Goal: Transaction & Acquisition: Purchase product/service

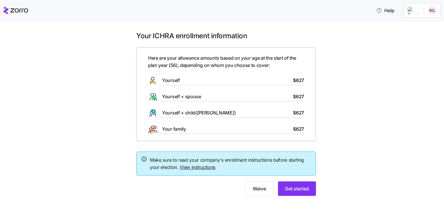
click at [195, 80] on div "Yourself $627" at bounding box center [226, 80] width 156 height 9
click at [201, 167] on link "View instructions" at bounding box center [198, 167] width 36 height 6
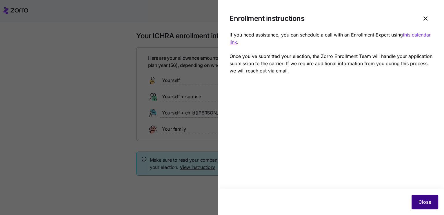
click at [419, 203] on span "Close" at bounding box center [425, 202] width 13 height 7
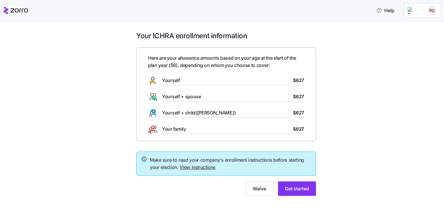
click at [431, 10] on html "Help Your ICHRA enrollment information Here are your allowance amounts based on…" at bounding box center [222, 106] width 444 height 212
click at [412, 8] on html "Help Your ICHRA enrollment information Here are your allowance amounts based on…" at bounding box center [222, 106] width 444 height 212
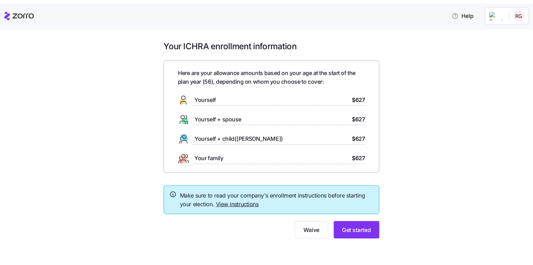
scroll to position [1, 0]
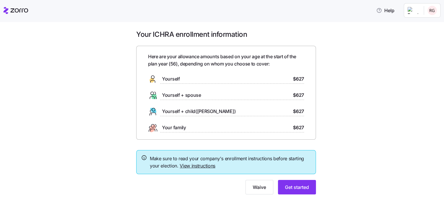
click at [197, 165] on link "View instructions" at bounding box center [198, 166] width 36 height 6
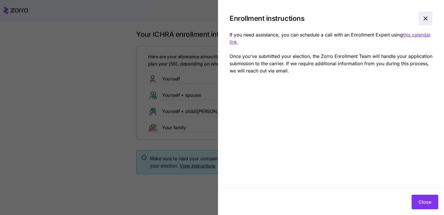
click at [427, 17] on icon "button" at bounding box center [425, 18] width 7 height 7
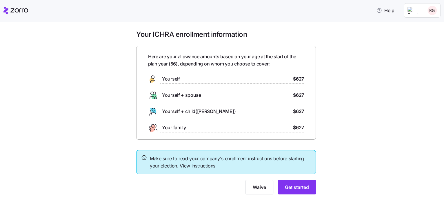
click at [367, 90] on div "Your ICHRA enrollment information Here are your allowance amounts based on your…" at bounding box center [226, 116] width 420 height 172
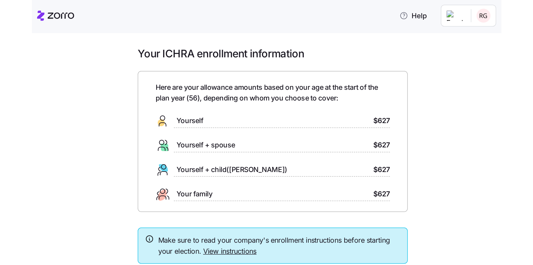
scroll to position [0, 0]
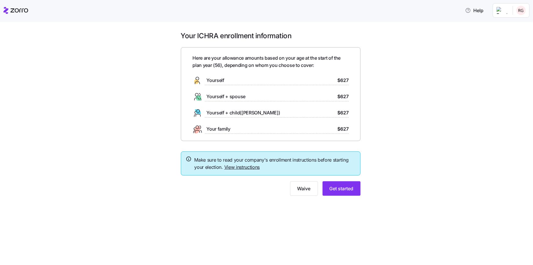
click at [188, 159] on icon at bounding box center [189, 159] width 6 height 7
click at [444, 182] on div "Your ICHRA enrollment information Here are your allowance amounts based on your…" at bounding box center [270, 117] width 509 height 172
click at [339, 189] on span "Get started" at bounding box center [342, 188] width 24 height 7
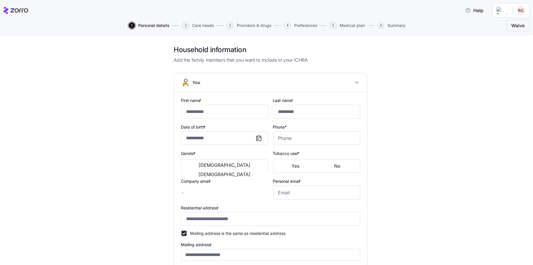
type input "******"
type input "*******"
type input "[EMAIL_ADDRESS][DOMAIN_NAME]"
type input "**********"
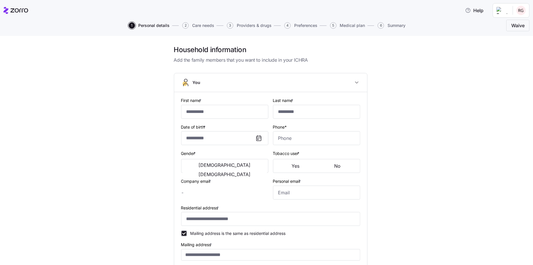
checkbox input "true"
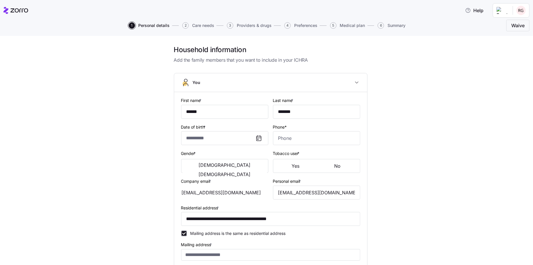
type input "**********"
type input "[PHONE_NUMBER]"
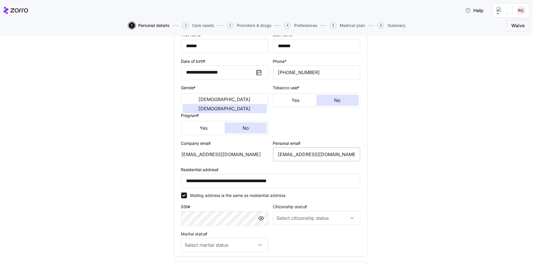
scroll to position [116, 0]
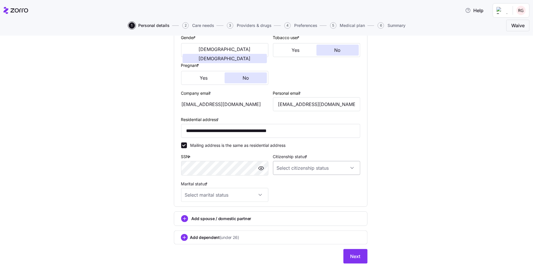
click at [352, 170] on input "Citizenship status *" at bounding box center [316, 168] width 87 height 14
click at [288, 185] on span "[DEMOGRAPHIC_DATA] citizen" at bounding box center [307, 185] width 59 height 6
type input "[DEMOGRAPHIC_DATA] citizen"
click at [256, 194] on input "Marital status *" at bounding box center [224, 195] width 87 height 14
click at [205, 215] on div "Single" at bounding box center [222, 212] width 83 height 12
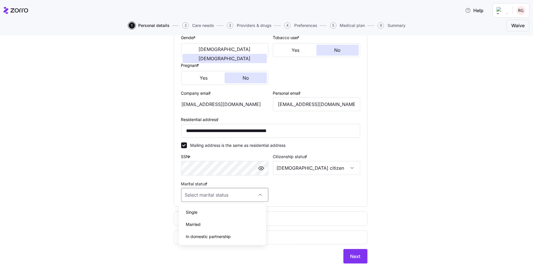
type input "Single"
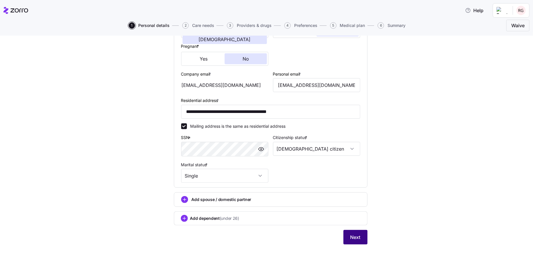
click at [352, 215] on span "Next" at bounding box center [355, 237] width 10 height 7
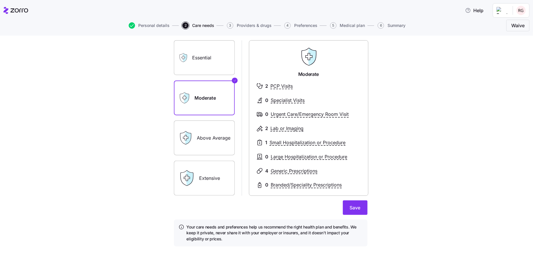
scroll to position [38, 0]
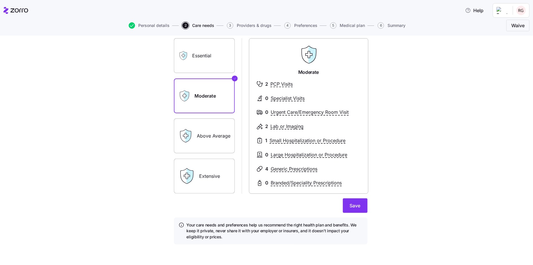
click at [201, 135] on label "Above Average" at bounding box center [204, 136] width 61 height 35
click at [0, 0] on input "Above Average" at bounding box center [0, 0] width 0 height 0
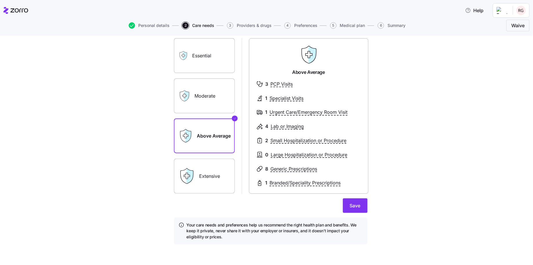
click at [197, 95] on label "Moderate" at bounding box center [204, 96] width 61 height 35
click at [0, 0] on input "Moderate" at bounding box center [0, 0] width 0 height 0
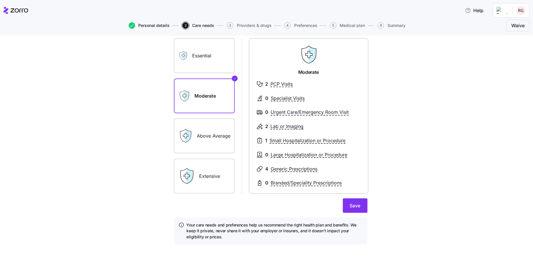
click at [150, 24] on span "Personal details" at bounding box center [154, 25] width 31 height 4
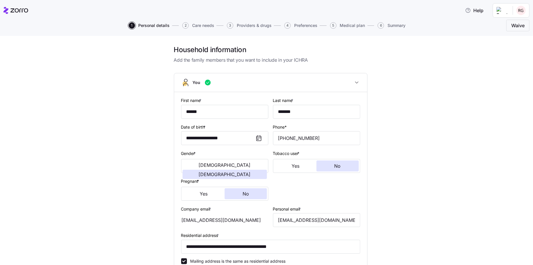
click at [199, 25] on span "Care needs" at bounding box center [203, 25] width 22 height 4
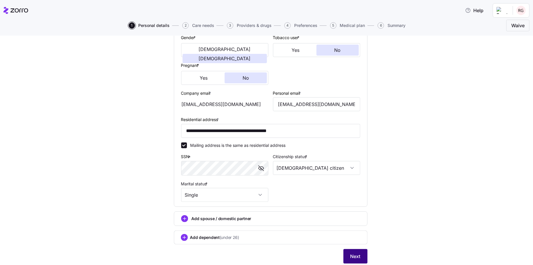
click at [350, 215] on span "Next" at bounding box center [355, 256] width 10 height 7
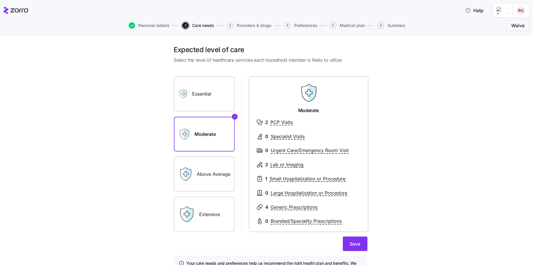
click at [203, 94] on label "Essential" at bounding box center [204, 94] width 61 height 35
click at [0, 0] on input "Essential" at bounding box center [0, 0] width 0 height 0
click at [196, 134] on label "Moderate" at bounding box center [204, 134] width 61 height 35
click at [0, 0] on input "Moderate" at bounding box center [0, 0] width 0 height 0
click at [205, 93] on label "Essential" at bounding box center [204, 94] width 61 height 35
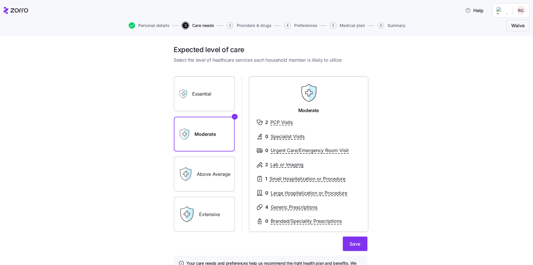
click at [0, 0] on input "Essential" at bounding box center [0, 0] width 0 height 0
click at [201, 134] on label "Moderate" at bounding box center [204, 134] width 61 height 35
click at [0, 0] on input "Moderate" at bounding box center [0, 0] width 0 height 0
click at [214, 176] on label "Above Average" at bounding box center [204, 174] width 61 height 35
click at [0, 0] on input "Above Average" at bounding box center [0, 0] width 0 height 0
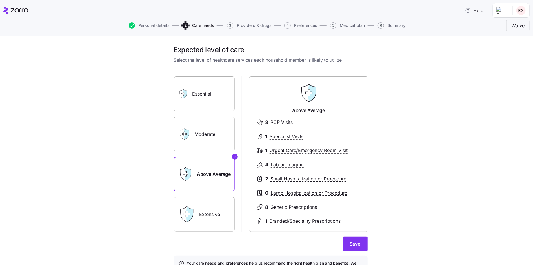
click at [207, 134] on label "Moderate" at bounding box center [204, 134] width 61 height 35
click at [0, 0] on input "Moderate" at bounding box center [0, 0] width 0 height 0
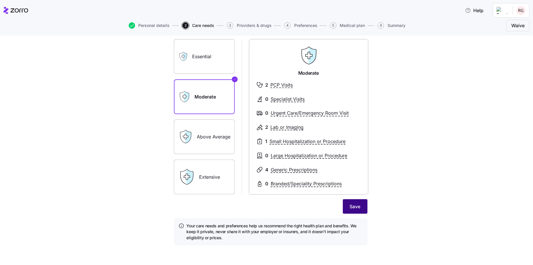
scroll to position [38, 0]
click at [351, 205] on span "Save" at bounding box center [355, 205] width 11 height 7
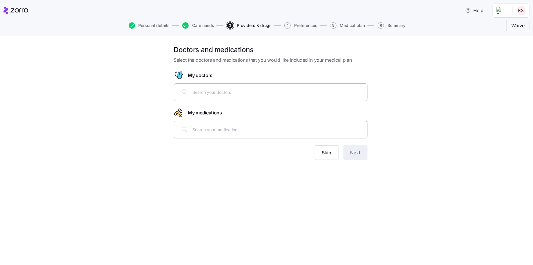
click at [198, 91] on input "text" at bounding box center [278, 92] width 171 height 6
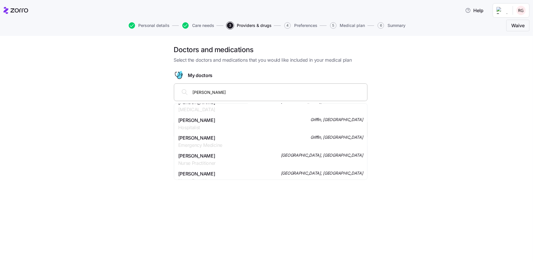
scroll to position [81, 0]
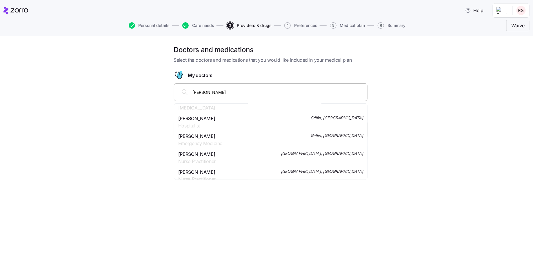
type input "[PERSON_NAME]"
click at [411, 118] on div "Doctors and medications Select the doctors and medications that you would like …" at bounding box center [270, 106] width 509 height 122
drag, startPoint x: 209, startPoint y: 91, endPoint x: 182, endPoint y: 94, distance: 26.5
click at [182, 94] on div "[PERSON_NAME]" at bounding box center [271, 92] width 186 height 14
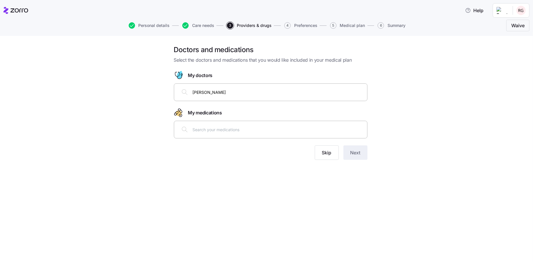
click at [204, 210] on div "Doctors and medications Select the doctors and medications that you would like …" at bounding box center [266, 150] width 533 height 229
click at [203, 131] on input "text" at bounding box center [278, 129] width 171 height 6
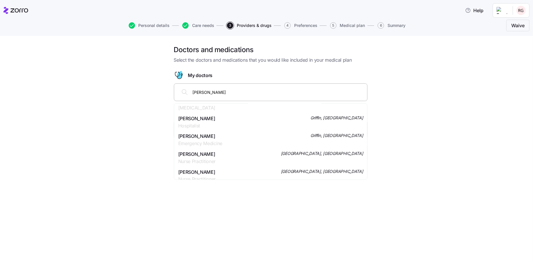
click at [211, 93] on input "[PERSON_NAME]" at bounding box center [278, 92] width 171 height 6
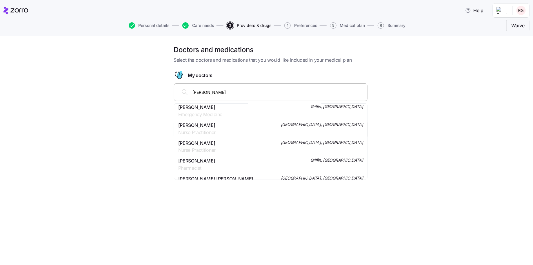
scroll to position [23, 0]
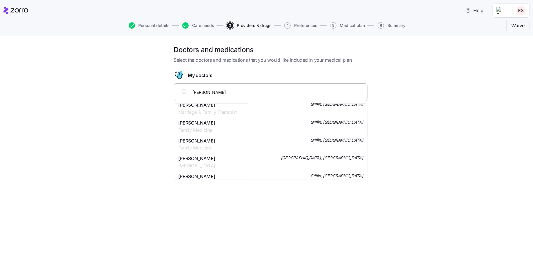
click at [206, 124] on span "[PERSON_NAME]" at bounding box center [196, 122] width 37 height 7
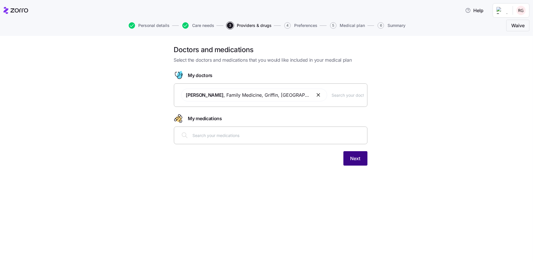
click at [353, 158] on span "Next" at bounding box center [355, 158] width 10 height 7
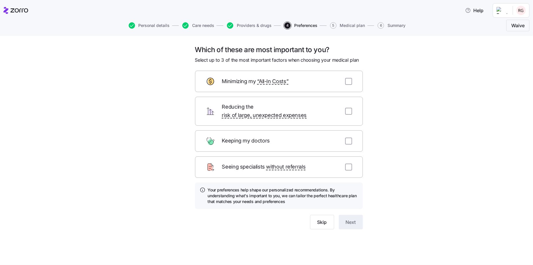
click at [269, 137] on span "Keeping my doctors" at bounding box center [246, 141] width 49 height 8
drag, startPoint x: 348, startPoint y: 133, endPoint x: 345, endPoint y: 129, distance: 5.1
click at [345, 130] on div "Keeping my doctors" at bounding box center [279, 140] width 168 height 21
drag, startPoint x: 210, startPoint y: 132, endPoint x: 210, endPoint y: 137, distance: 4.4
click at [210, 137] on icon at bounding box center [210, 141] width 9 height 9
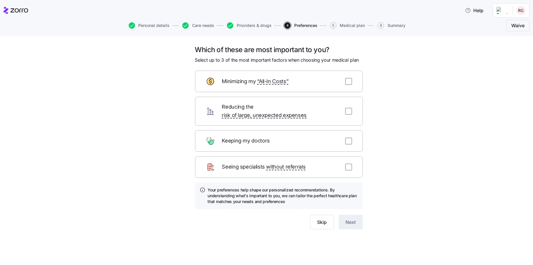
click at [444, 101] on div "Which of these are most important to you? Select up to 3 of the most important …" at bounding box center [270, 144] width 509 height 198
click at [346, 81] on input "checkbox" at bounding box center [348, 81] width 7 height 7
checkbox input "true"
click at [347, 138] on input "checkbox" at bounding box center [348, 141] width 7 height 7
checkbox input "true"
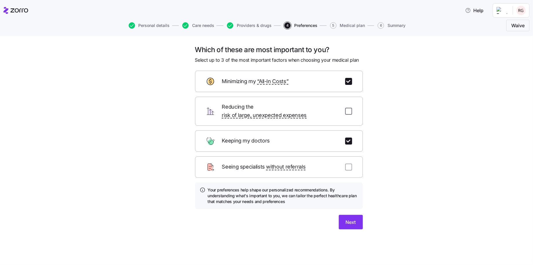
click at [348, 108] on input "checkbox" at bounding box center [348, 111] width 7 height 7
checkbox input "true"
click at [353, 215] on span "Next" at bounding box center [351, 222] width 10 height 7
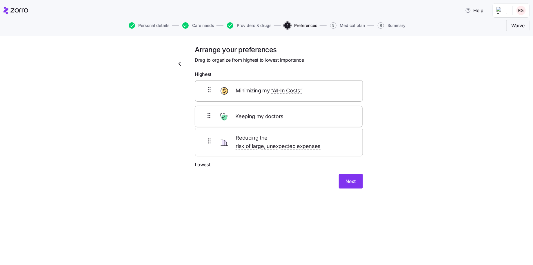
drag, startPoint x: 210, startPoint y: 145, endPoint x: 209, endPoint y: 117, distance: 28.1
click at [209, 117] on div "Minimizing my “All-In Costs” Reducing the risk of large, unexpected expenses Ke…" at bounding box center [279, 120] width 168 height 81
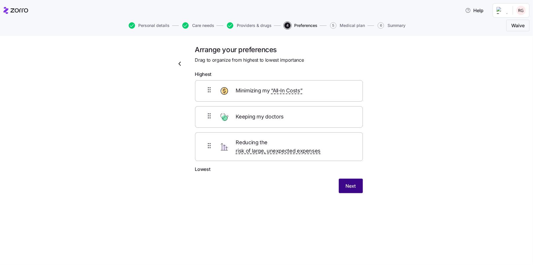
click at [351, 183] on span "Next" at bounding box center [351, 186] width 10 height 7
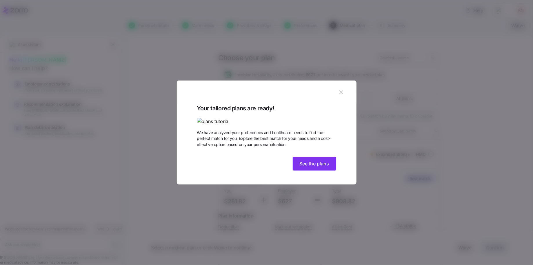
click at [299, 118] on img at bounding box center [266, 121] width 139 height 7
click at [308, 167] on span "See the plans" at bounding box center [315, 163] width 30 height 7
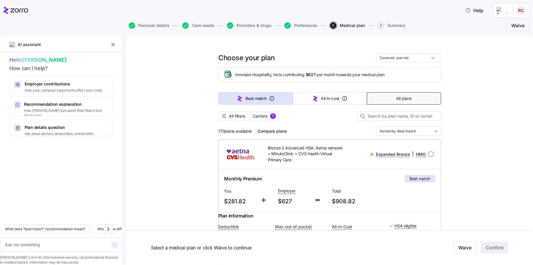
click at [397, 99] on span "All plans" at bounding box center [403, 99] width 15 height 6
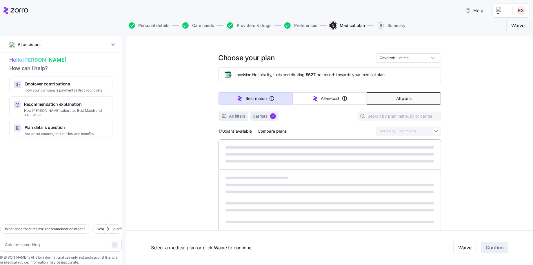
type textarea "x"
type input "Sorted by: Premium"
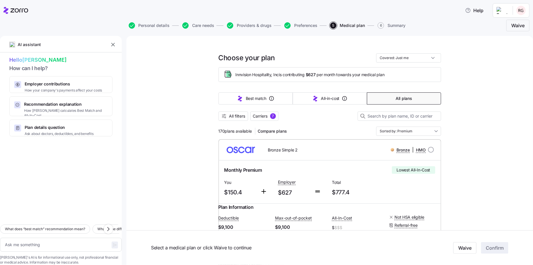
click at [385, 96] on button "All plans" at bounding box center [404, 98] width 74 height 12
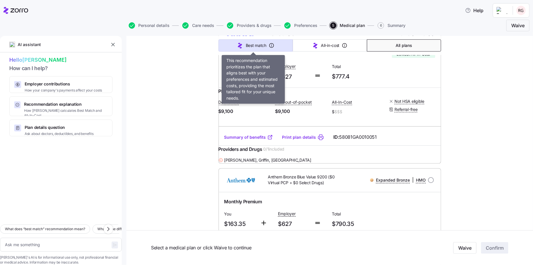
click at [253, 44] on span "Best match" at bounding box center [256, 46] width 21 height 6
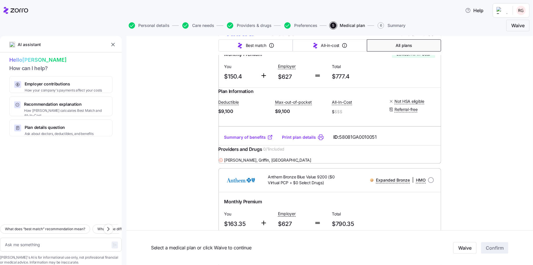
type textarea "x"
type input "Sorted by: Best match"
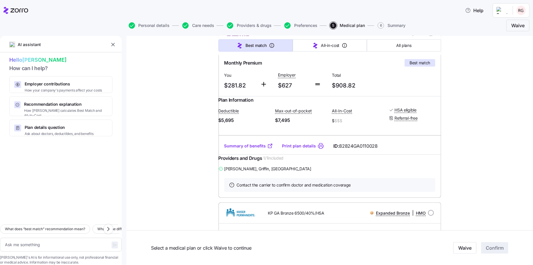
scroll to position [0, 0]
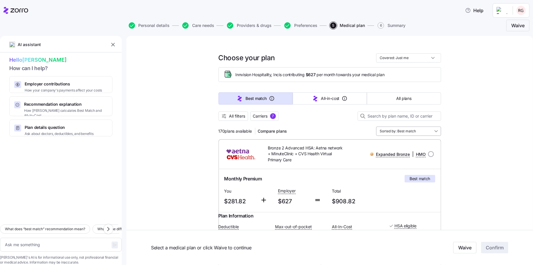
click at [434, 131] on input "Sorted by: Best match" at bounding box center [408, 131] width 65 height 9
click at [221, 116] on icon "button" at bounding box center [224, 116] width 6 height 6
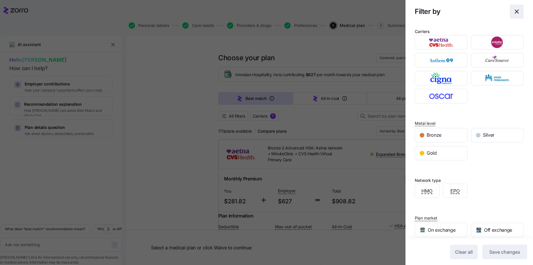
click at [444, 10] on icon "button" at bounding box center [516, 11] width 7 height 7
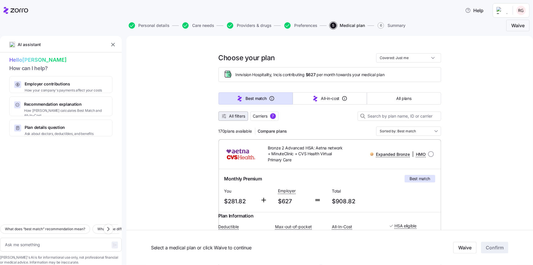
click at [222, 116] on icon "button" at bounding box center [224, 116] width 6 height 6
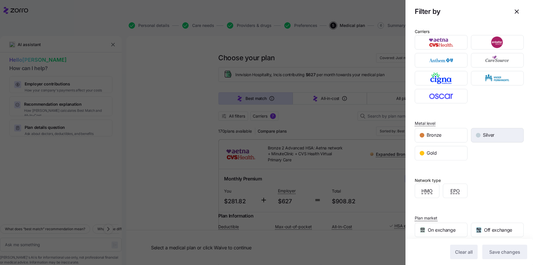
click at [444, 135] on div "Silver" at bounding box center [497, 135] width 52 height 14
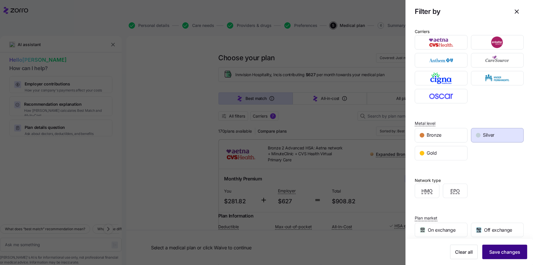
click at [444, 215] on span "Save changes" at bounding box center [504, 252] width 31 height 7
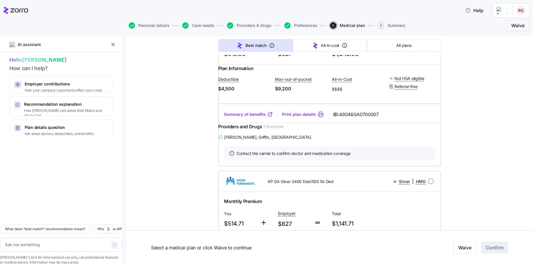
scroll to position [5101, 0]
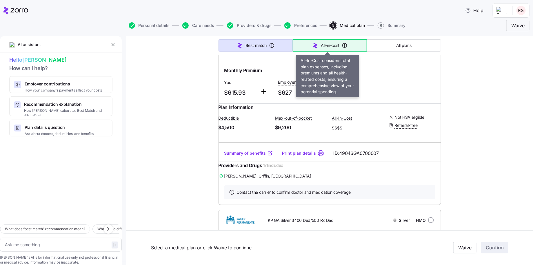
click at [332, 44] on span "All-in-cost" at bounding box center [330, 46] width 19 height 6
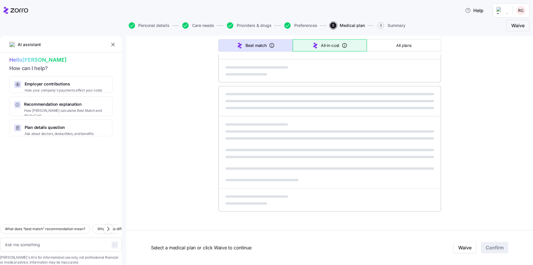
scroll to position [311, 0]
type textarea "x"
type input "Sorted by: All-in-cost"
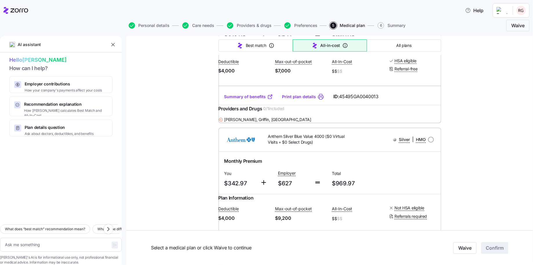
scroll to position [2377, 0]
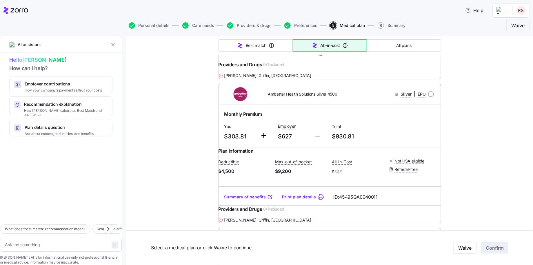
scroll to position [0, 0]
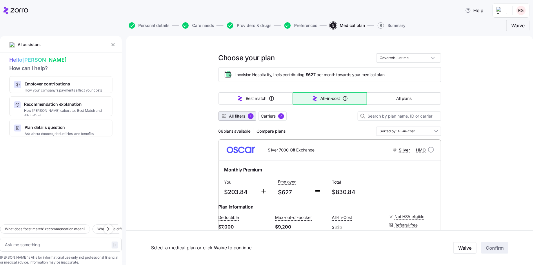
click at [222, 114] on icon "button" at bounding box center [224, 116] width 6 height 6
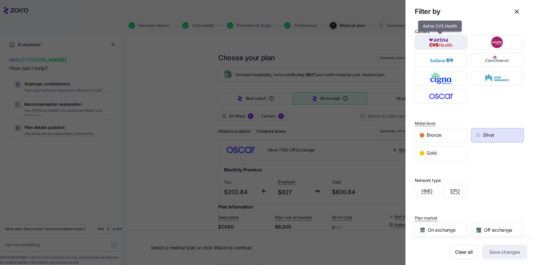
click at [438, 41] on img "button" at bounding box center [441, 43] width 43 height 12
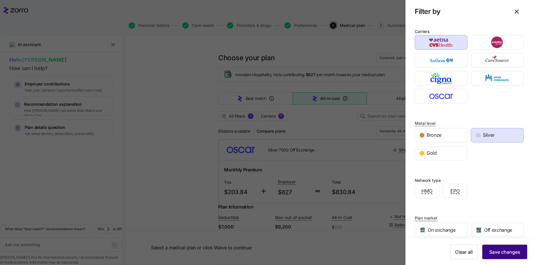
click at [444, 215] on span "Save changes" at bounding box center [504, 252] width 31 height 7
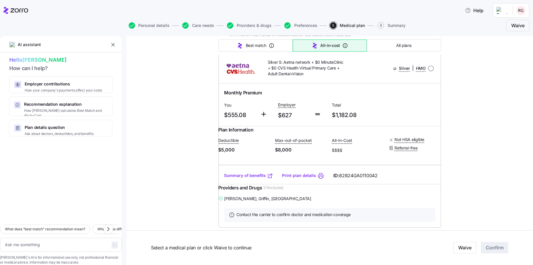
scroll to position [882, 0]
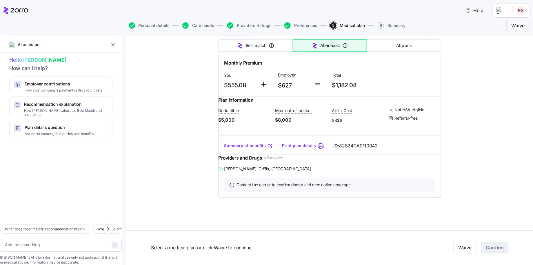
click at [245, 149] on link "Summary of benefits" at bounding box center [248, 146] width 49 height 6
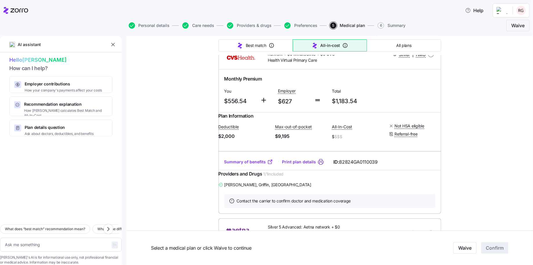
scroll to position [0, 0]
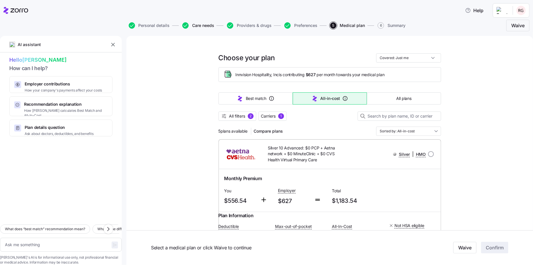
click at [202, 24] on span "Care needs" at bounding box center [203, 25] width 22 height 4
type textarea "x"
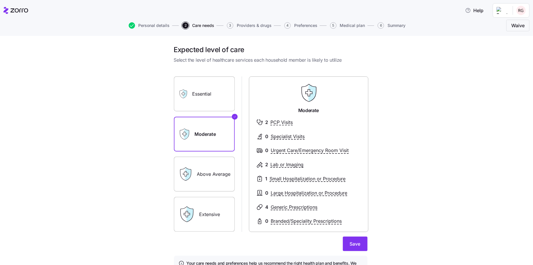
click at [198, 92] on label "Essential" at bounding box center [204, 94] width 61 height 35
click at [0, 0] on input "Essential" at bounding box center [0, 0] width 0 height 0
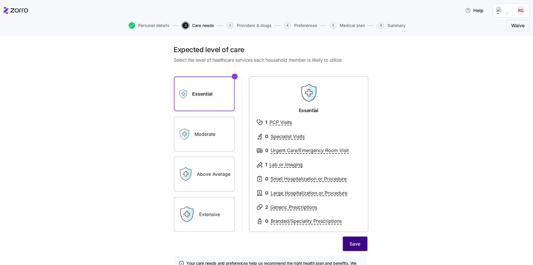
click at [350, 244] on span "Save" at bounding box center [355, 244] width 11 height 7
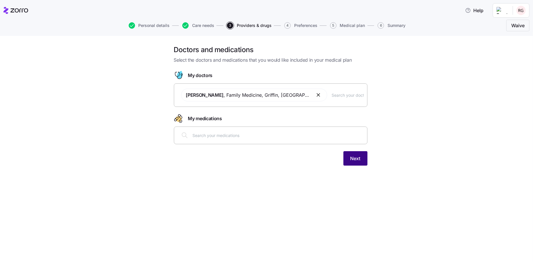
click at [354, 158] on span "Next" at bounding box center [355, 158] width 10 height 7
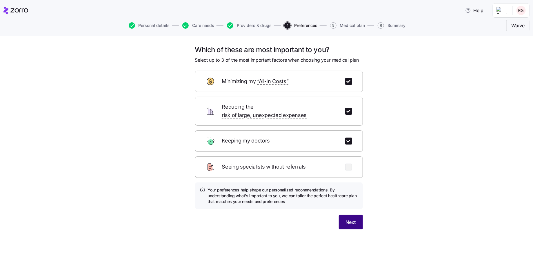
click at [350, 219] on span "Next" at bounding box center [351, 222] width 10 height 7
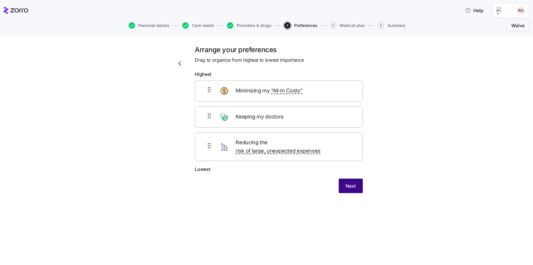
click at [350, 183] on span "Next" at bounding box center [351, 186] width 10 height 7
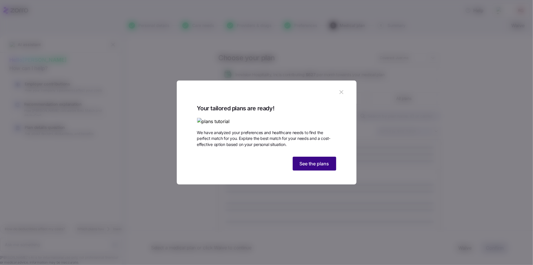
click at [310, 167] on span "See the plans" at bounding box center [315, 163] width 30 height 7
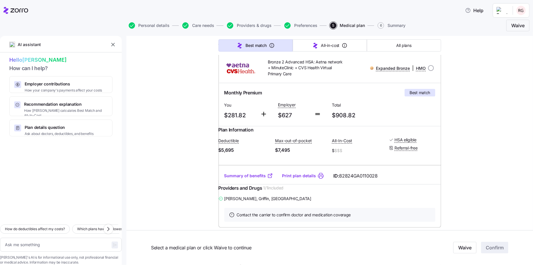
scroll to position [87, 0]
click at [246, 178] on link "Summary of benefits" at bounding box center [248, 175] width 49 height 6
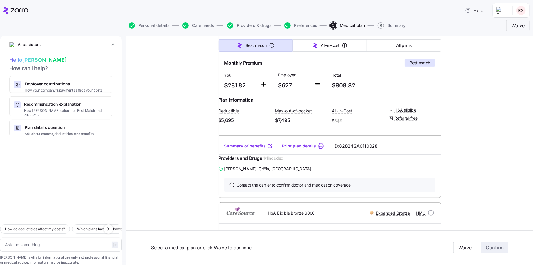
scroll to position [58, 0]
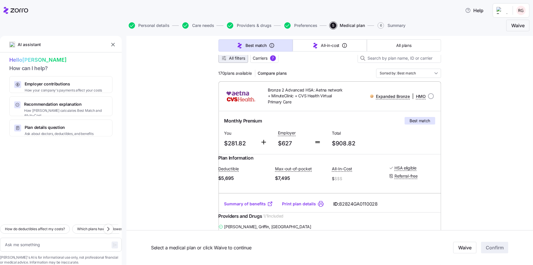
click at [222, 57] on icon "button" at bounding box center [223, 57] width 2 height 0
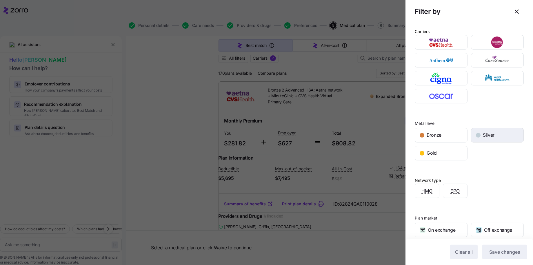
click at [488, 133] on span "Silver" at bounding box center [489, 135] width 12 height 7
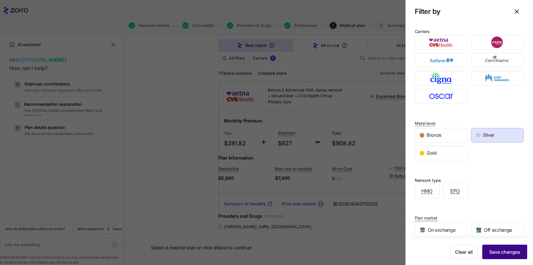
click at [503, 250] on span "Save changes" at bounding box center [504, 252] width 31 height 7
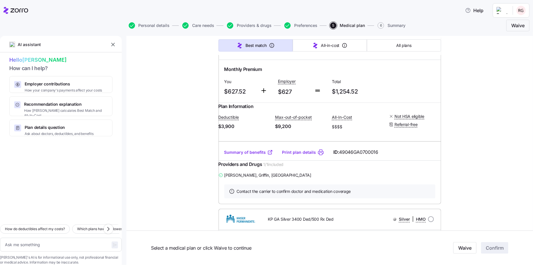
scroll to position [5159, 0]
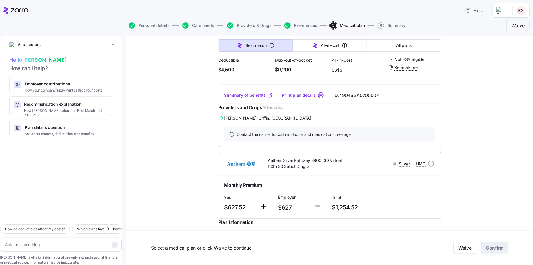
drag, startPoint x: 201, startPoint y: 26, endPoint x: 215, endPoint y: 33, distance: 15.8
click at [201, 26] on span "Care needs" at bounding box center [203, 25] width 22 height 4
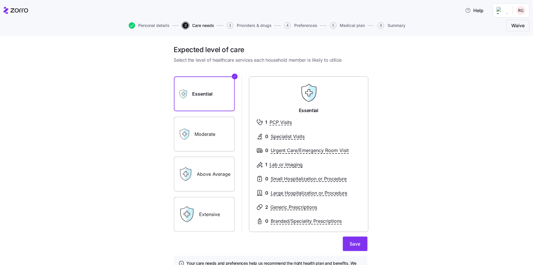
click at [352, 25] on span "Medical plan" at bounding box center [352, 25] width 25 height 4
click at [210, 134] on label "Moderate" at bounding box center [204, 134] width 61 height 35
click at [0, 0] on input "Moderate" at bounding box center [0, 0] width 0 height 0
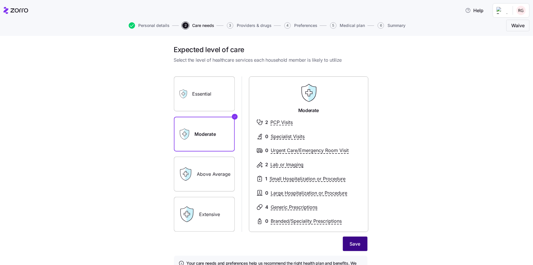
click at [355, 245] on span "Save" at bounding box center [355, 244] width 11 height 7
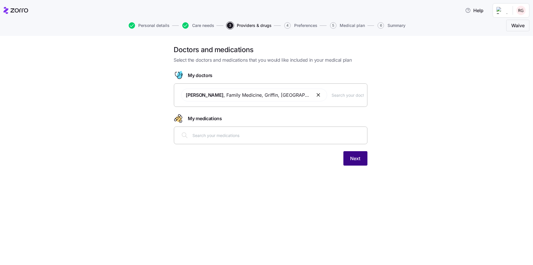
click at [358, 160] on span "Next" at bounding box center [355, 158] width 10 height 7
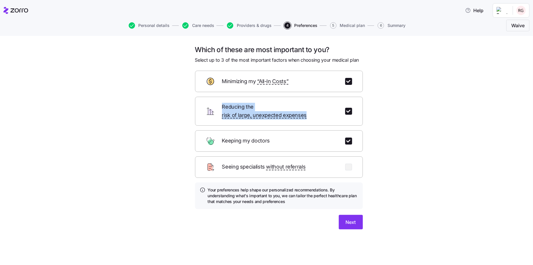
drag, startPoint x: 208, startPoint y: 131, endPoint x: 208, endPoint y: 105, distance: 26.1
click at [208, 105] on form "Minimizing my “All-In Costs” Reducing the risk of large, unexpected expenses Ke…" at bounding box center [279, 150] width 168 height 159
drag, startPoint x: 208, startPoint y: 105, endPoint x: 206, endPoint y: 134, distance: 29.6
click at [206, 137] on icon at bounding box center [210, 141] width 9 height 9
click at [350, 219] on span "Next" at bounding box center [351, 222] width 10 height 7
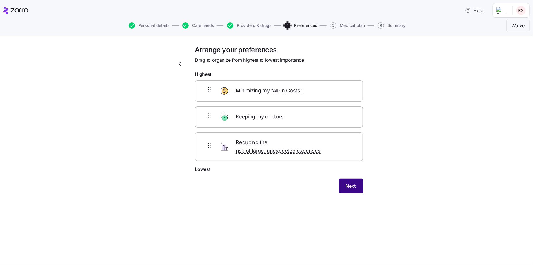
click at [349, 183] on span "Next" at bounding box center [351, 186] width 10 height 7
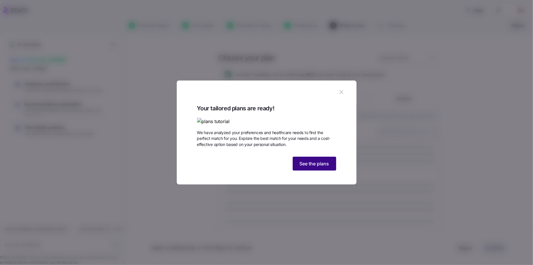
click at [313, 167] on span "See the plans" at bounding box center [315, 163] width 30 height 7
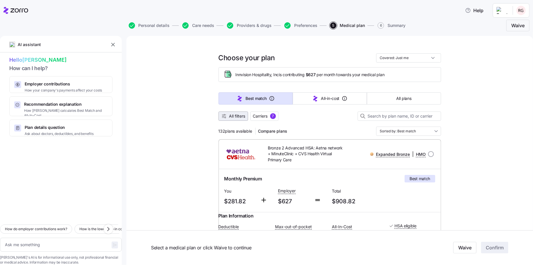
click at [225, 115] on icon "button" at bounding box center [225, 115] width 1 height 0
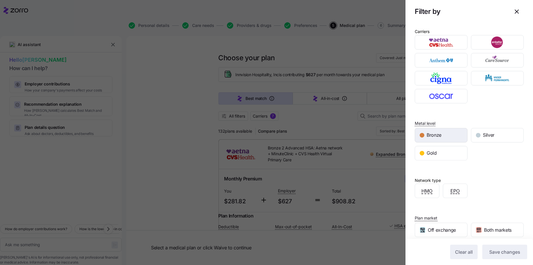
click at [432, 134] on span "Bronze" at bounding box center [434, 135] width 15 height 7
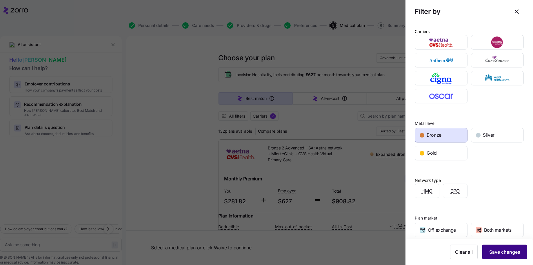
click at [502, 254] on span "Save changes" at bounding box center [504, 252] width 31 height 7
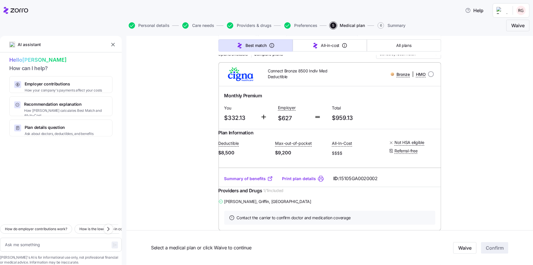
scroll to position [87, 0]
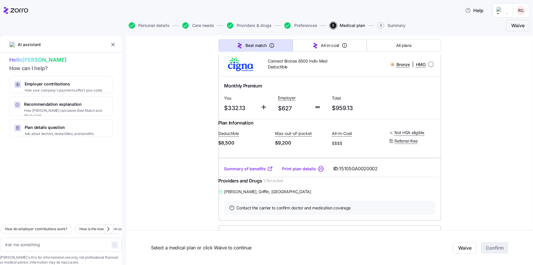
click at [248, 172] on link "Summary of benefits" at bounding box center [248, 169] width 49 height 6
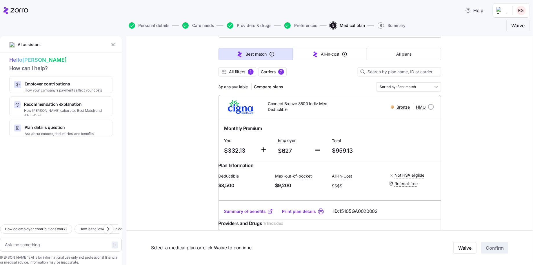
scroll to position [0, 0]
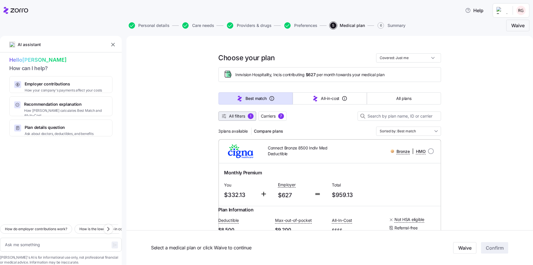
click at [237, 117] on span "All filters" at bounding box center [237, 116] width 16 height 6
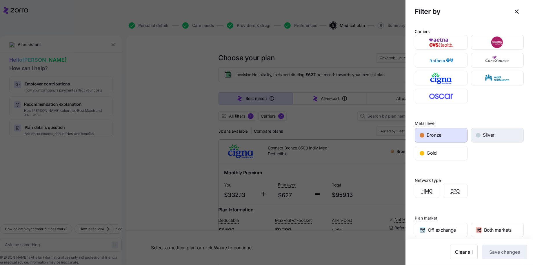
click at [486, 133] on span "Silver" at bounding box center [489, 135] width 12 height 7
click at [439, 133] on span "Bronze" at bounding box center [434, 135] width 15 height 7
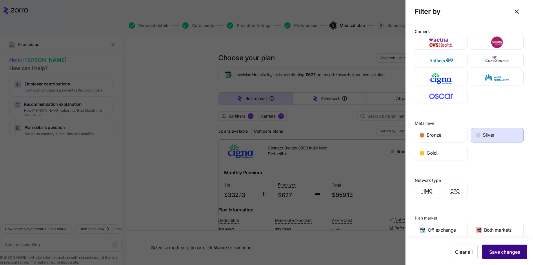
click at [499, 251] on span "Save changes" at bounding box center [504, 252] width 31 height 7
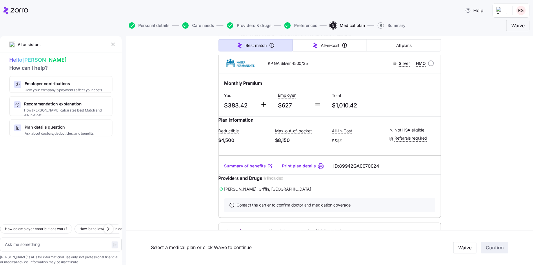
scroll to position [522, 0]
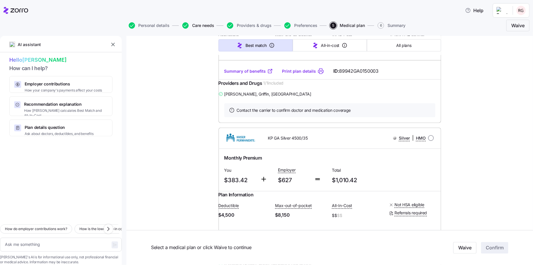
click at [200, 26] on span "Care needs" at bounding box center [203, 25] width 22 height 4
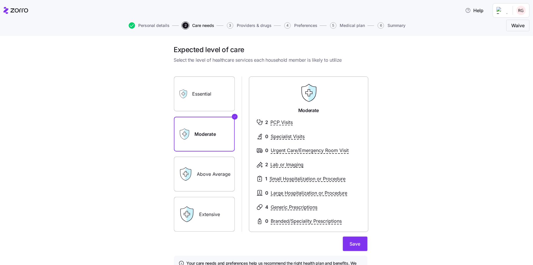
click at [199, 91] on label "Essential" at bounding box center [204, 94] width 61 height 35
click at [0, 0] on input "Essential" at bounding box center [0, 0] width 0 height 0
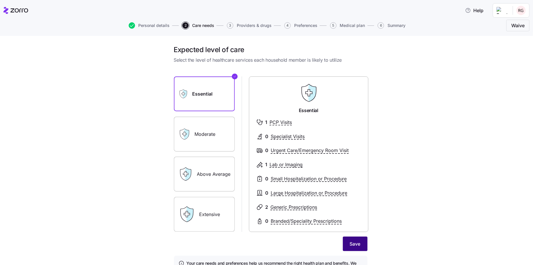
click at [356, 245] on span "Save" at bounding box center [355, 244] width 11 height 7
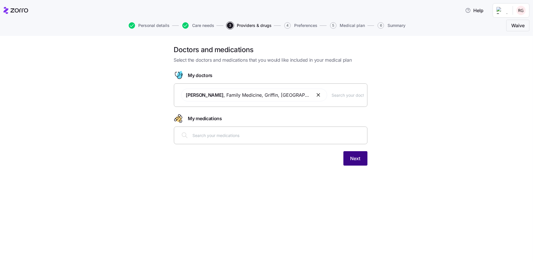
click at [361, 159] on button "Next" at bounding box center [355, 158] width 24 height 14
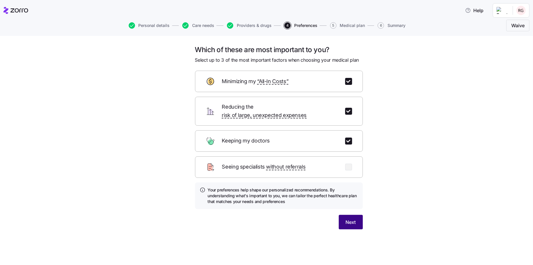
click at [359, 217] on button "Next" at bounding box center [351, 222] width 24 height 14
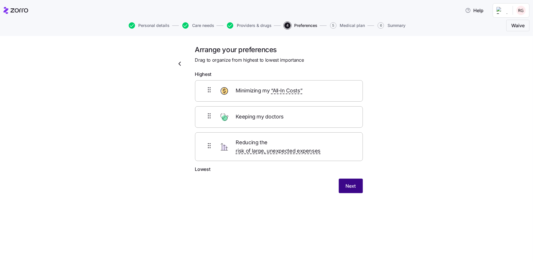
click at [349, 183] on span "Next" at bounding box center [351, 186] width 10 height 7
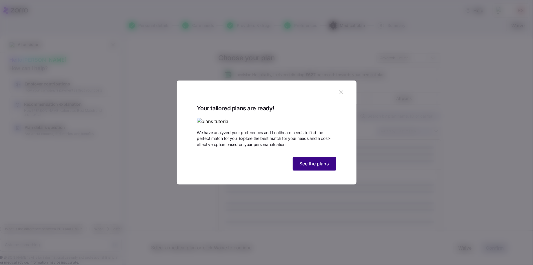
click at [314, 167] on span "See the plans" at bounding box center [315, 163] width 30 height 7
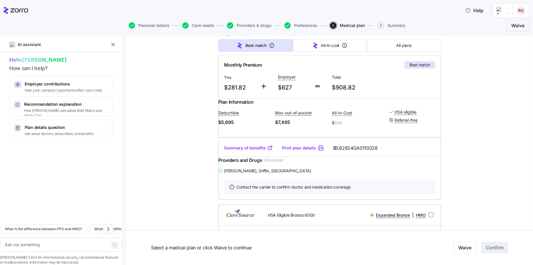
scroll to position [116, 0]
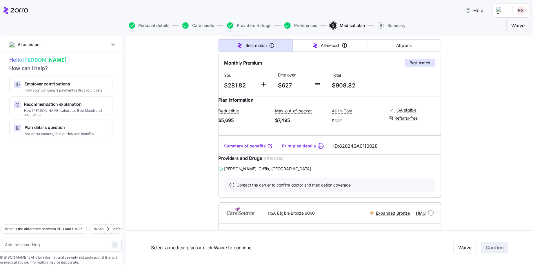
click at [245, 149] on link "Summary of benefits" at bounding box center [248, 146] width 49 height 6
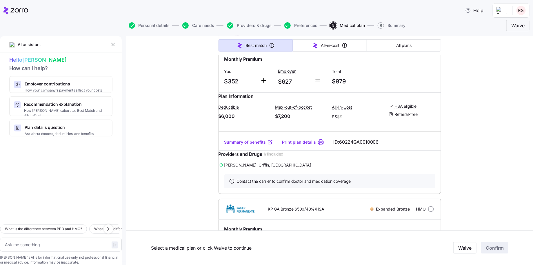
scroll to position [435, 0]
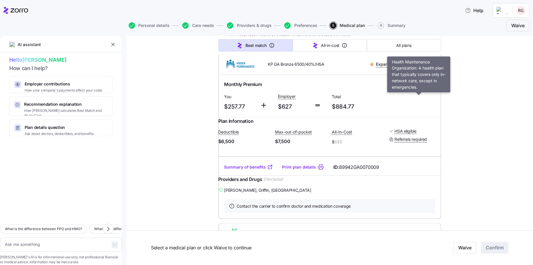
click at [417, 67] on span "HMO" at bounding box center [421, 64] width 10 height 6
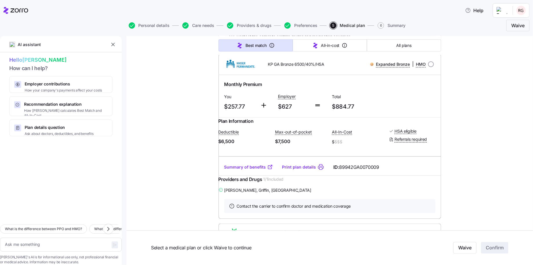
click at [418, 67] on span "HMO" at bounding box center [421, 64] width 10 height 6
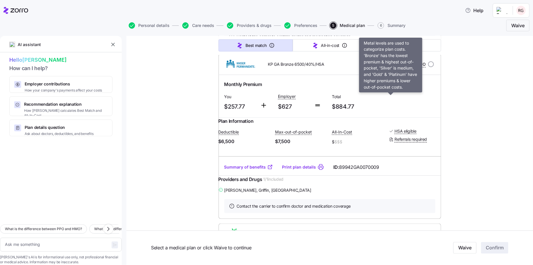
click at [402, 67] on span "Expanded Bronze" at bounding box center [393, 64] width 34 height 6
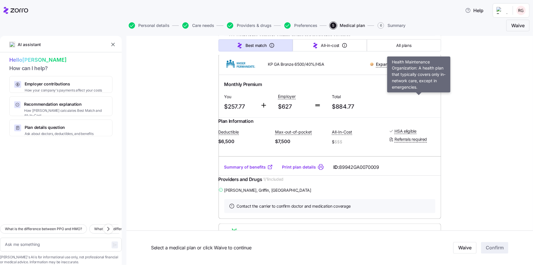
click at [416, 67] on span "HMO" at bounding box center [421, 64] width 10 height 6
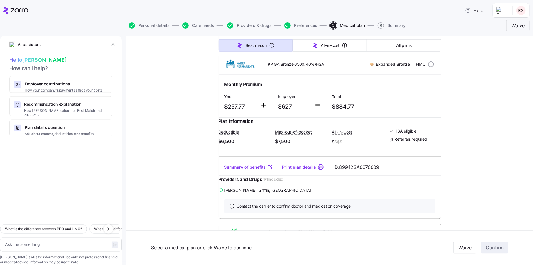
click at [417, 67] on span "HMO" at bounding box center [421, 64] width 10 height 6
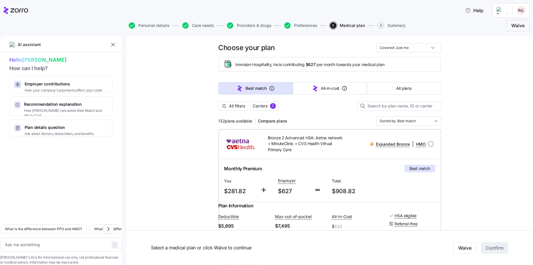
scroll to position [0, 0]
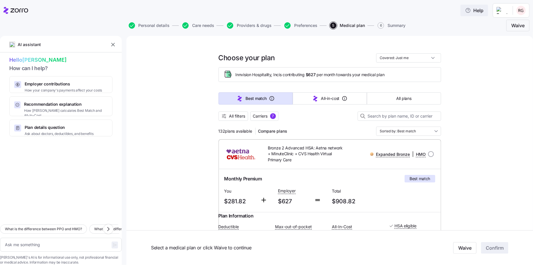
click at [476, 9] on span "Help" at bounding box center [474, 10] width 18 height 7
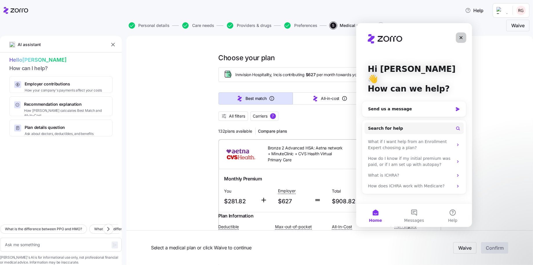
click at [461, 37] on icon "Close" at bounding box center [461, 37] width 5 height 5
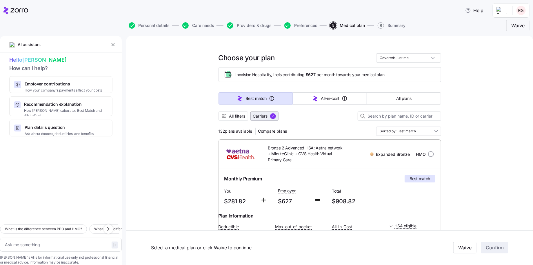
click at [261, 116] on span "Carriers" at bounding box center [260, 116] width 15 height 6
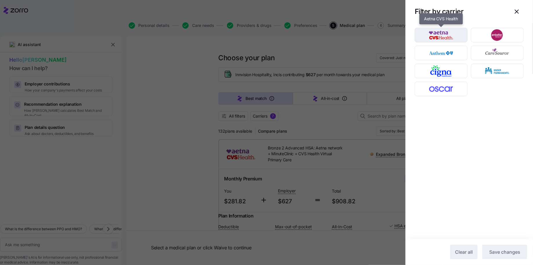
click at [442, 35] on img "button" at bounding box center [441, 35] width 43 height 12
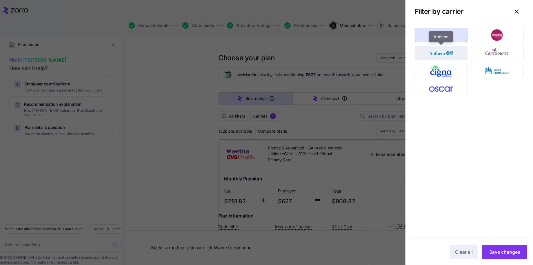
click at [440, 53] on img "button" at bounding box center [441, 53] width 43 height 12
click at [437, 72] on img "button" at bounding box center [441, 71] width 43 height 12
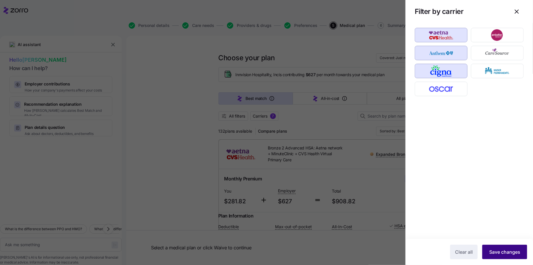
click at [501, 252] on span "Save changes" at bounding box center [504, 252] width 31 height 7
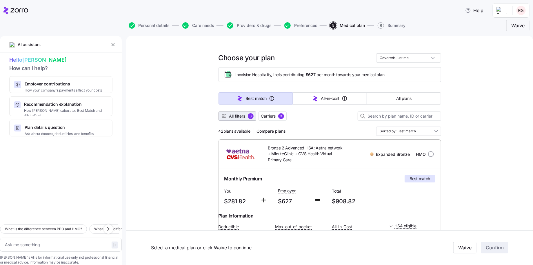
click at [249, 114] on div "3" at bounding box center [251, 116] width 6 height 6
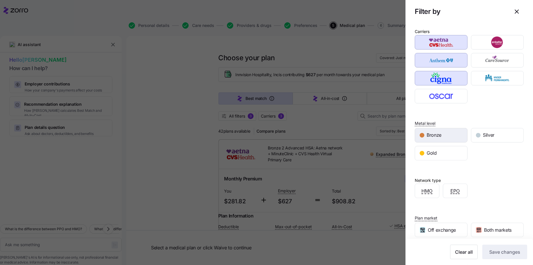
click at [443, 134] on div "Bronze" at bounding box center [441, 135] width 52 height 14
click at [499, 252] on span "Save changes" at bounding box center [504, 252] width 31 height 7
type textarea "x"
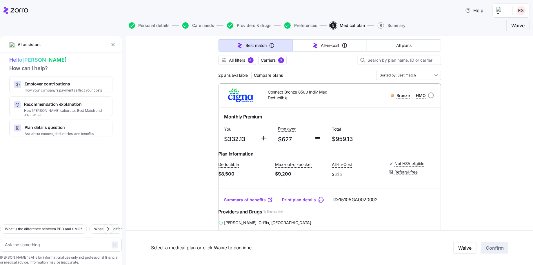
scroll to position [58, 0]
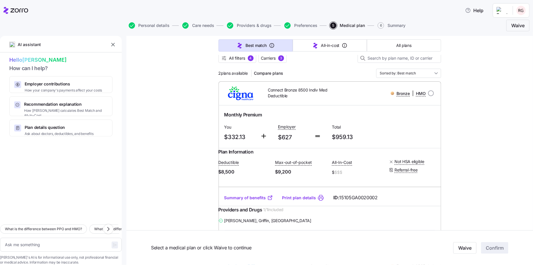
click at [236, 201] on link "Summary of benefits" at bounding box center [248, 198] width 49 height 6
